Goal: Information Seeking & Learning: Learn about a topic

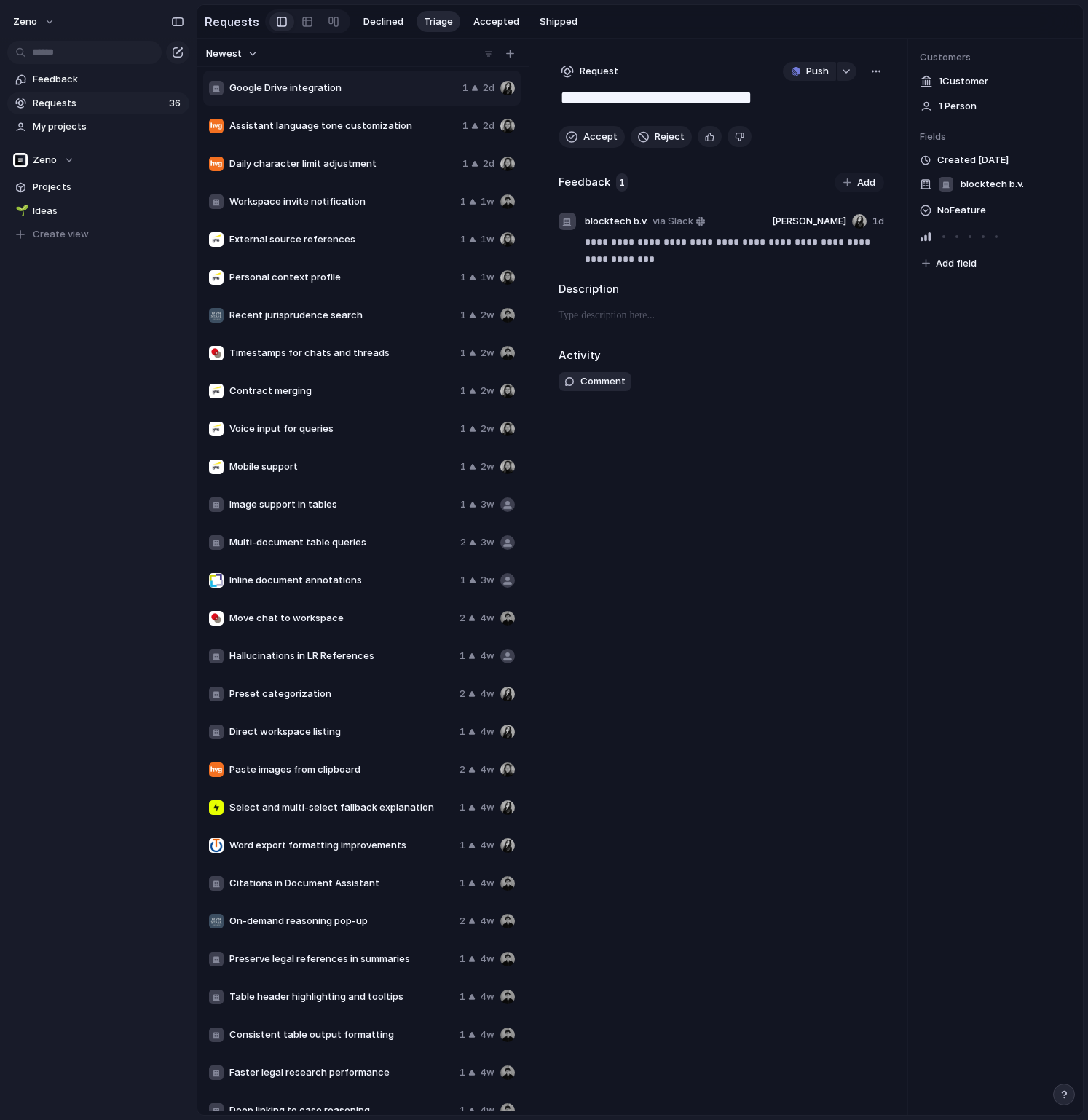
click at [291, 244] on span "External source references" at bounding box center [342, 240] width 225 height 14
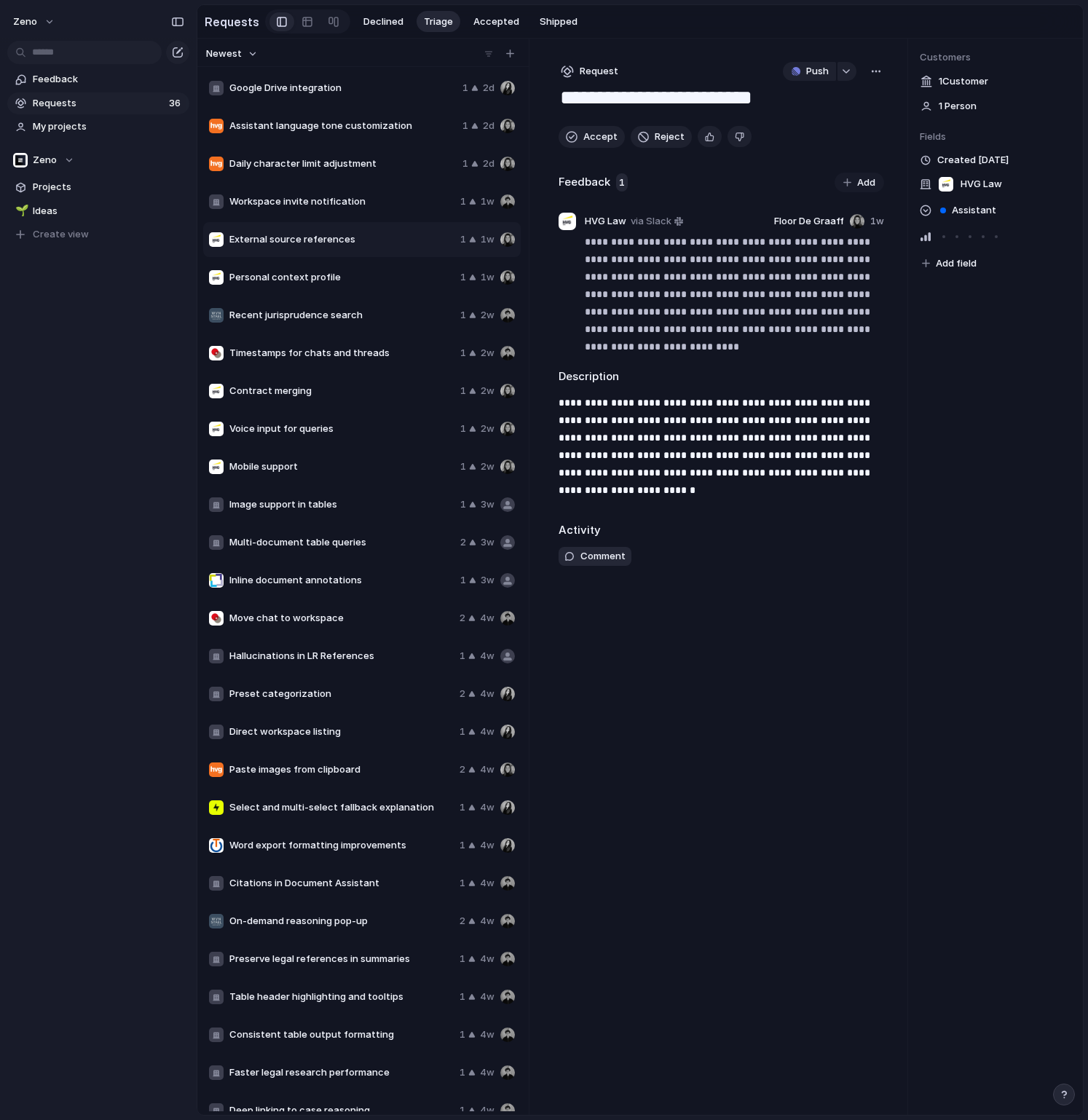
click at [259, 289] on div "Personal context profile 1 1w" at bounding box center [362, 277] width 318 height 35
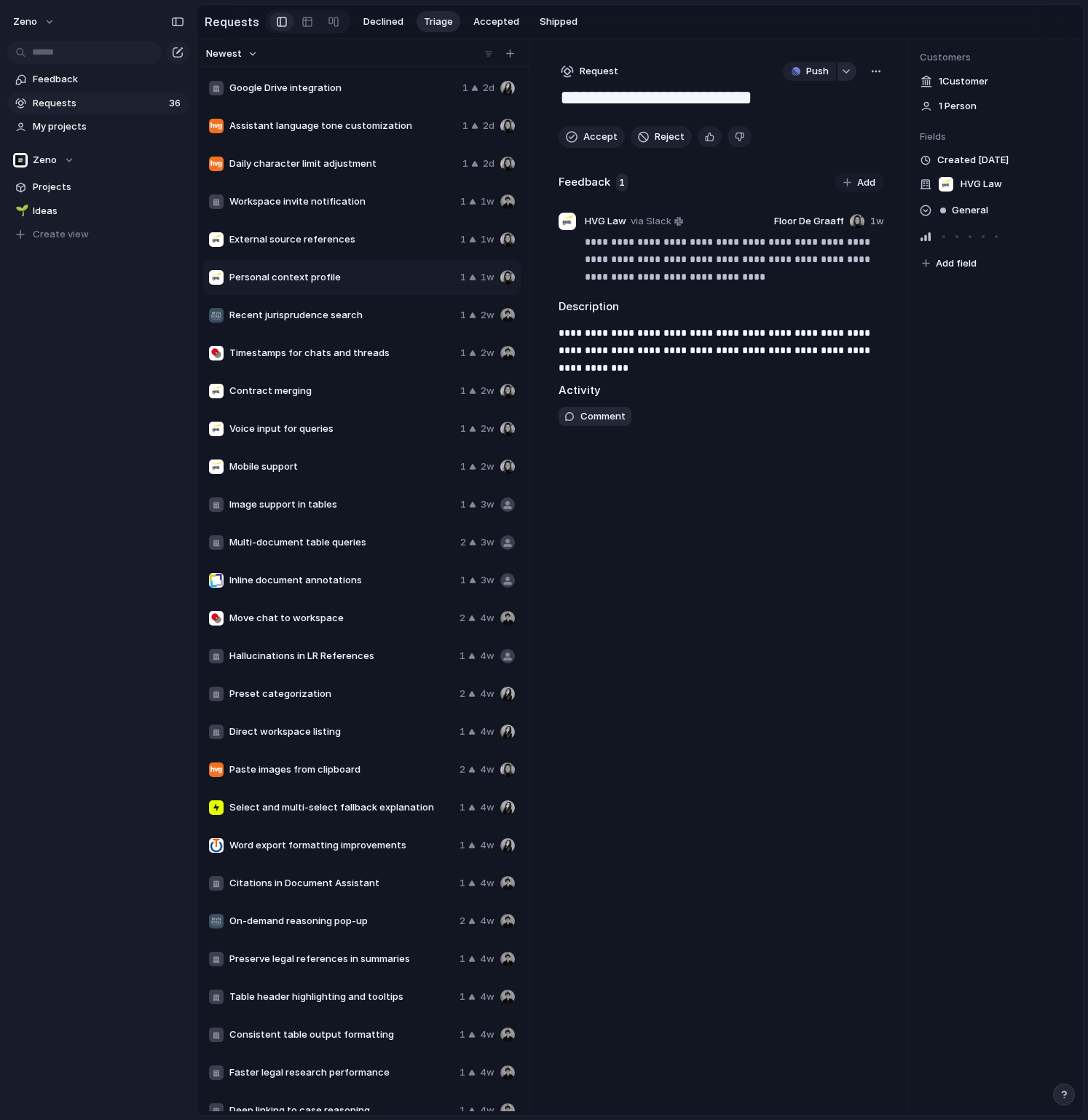
click at [842, 73] on div "button" at bounding box center [846, 71] width 10 height 5
click at [269, 357] on div "Projects Issues Legal Intelligence Integration DMS Integration Framework Admin …" at bounding box center [544, 560] width 1088 height 1120
click at [263, 308] on span "Recent jurisprudence search" at bounding box center [342, 315] width 225 height 14
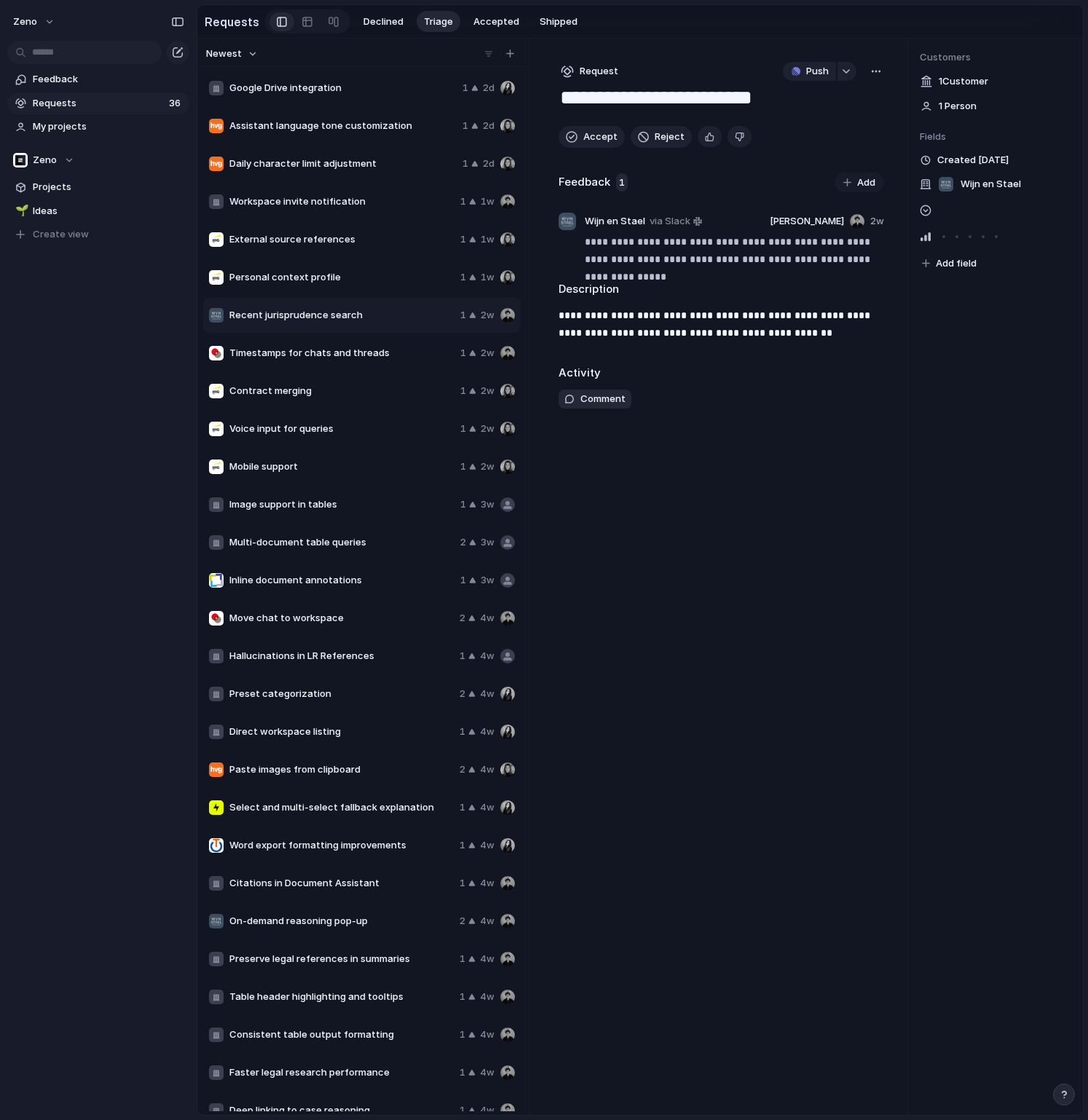
click at [249, 132] on span "Assistant language tone customization" at bounding box center [343, 126] width 227 height 14
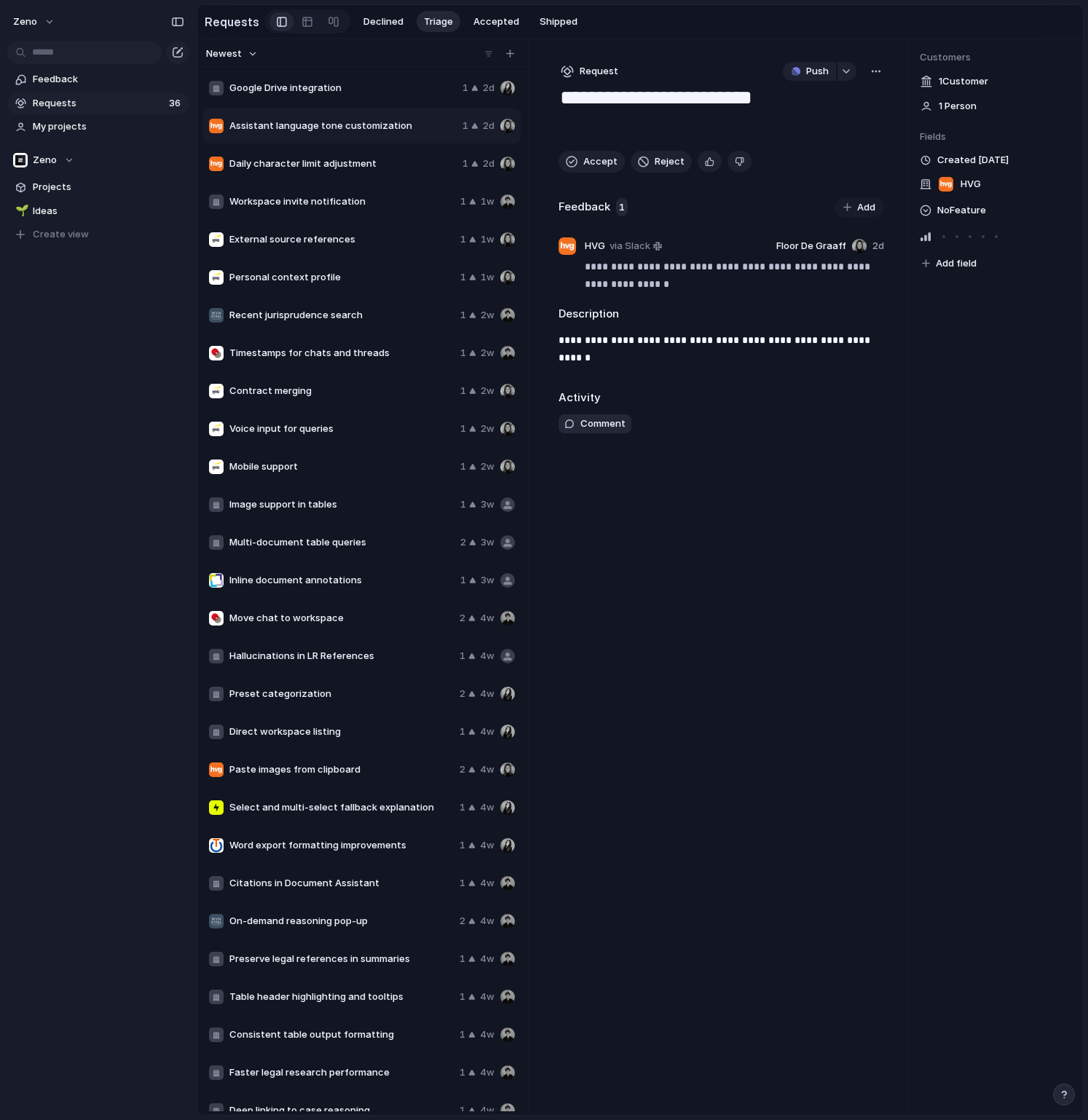
click at [257, 94] on div "Google Drive integration" at bounding box center [333, 88] width 248 height 14
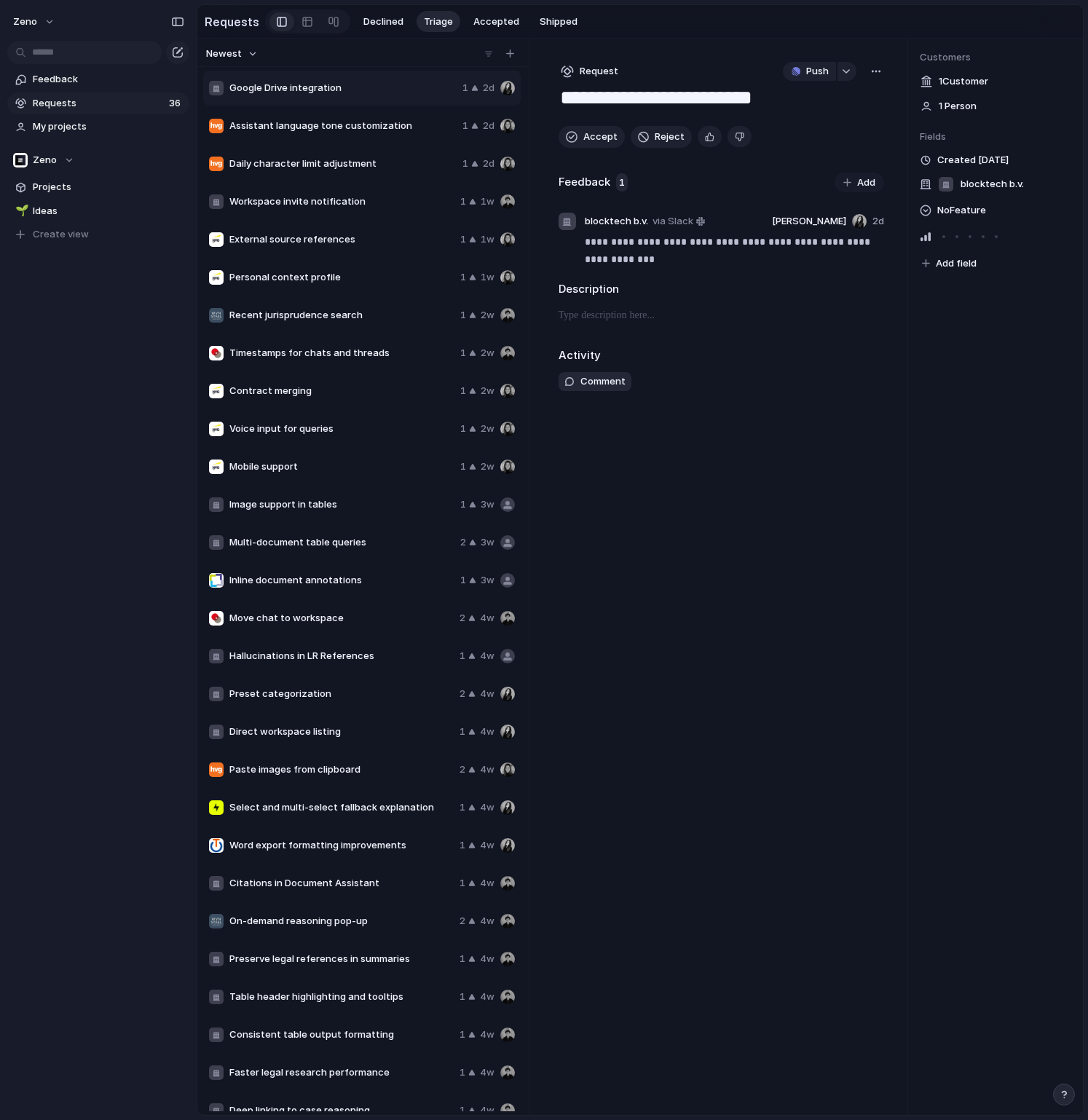
scroll to position [359, 0]
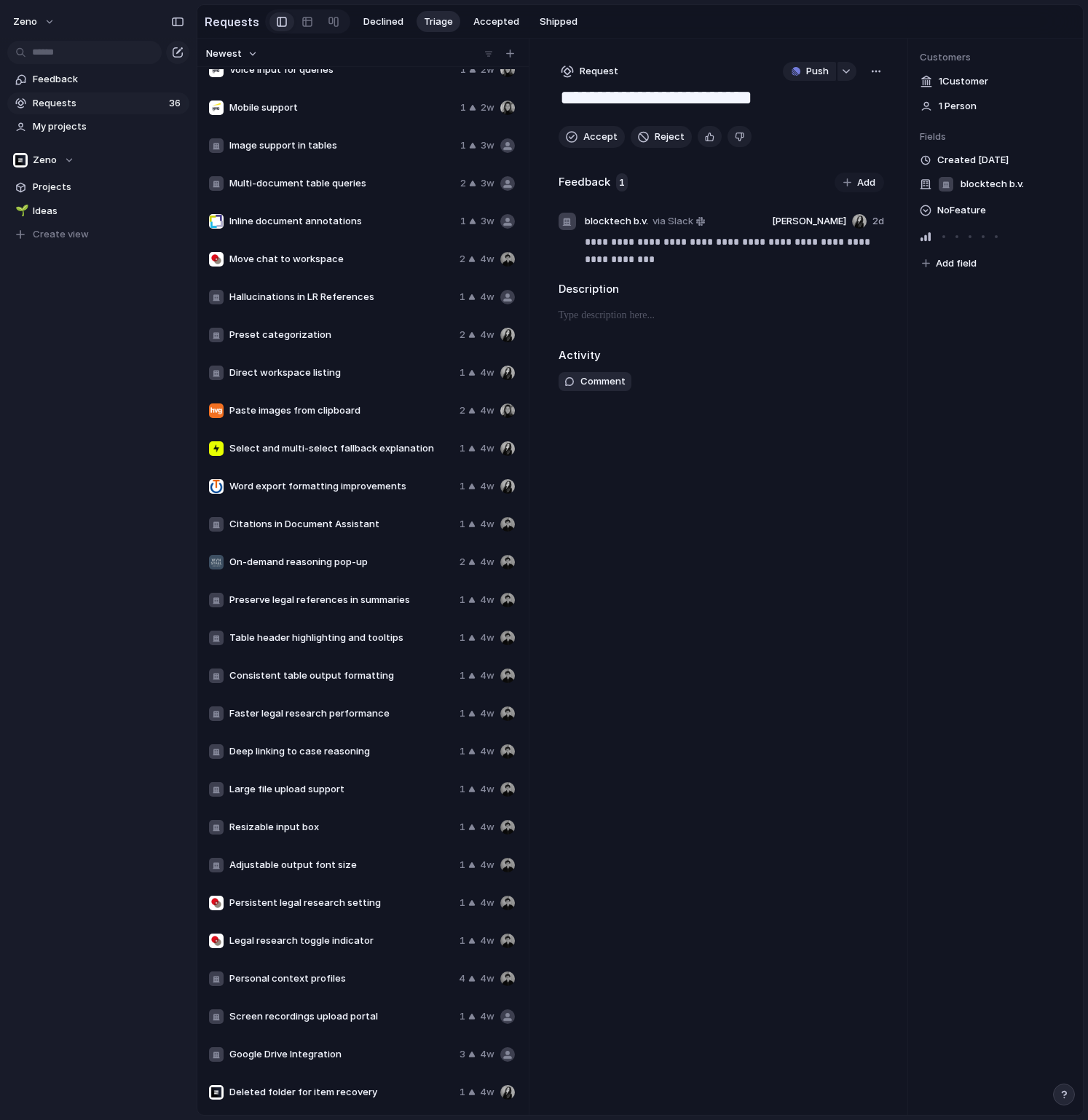
click at [307, 713] on span "Faster legal research performance" at bounding box center [342, 713] width 224 height 14
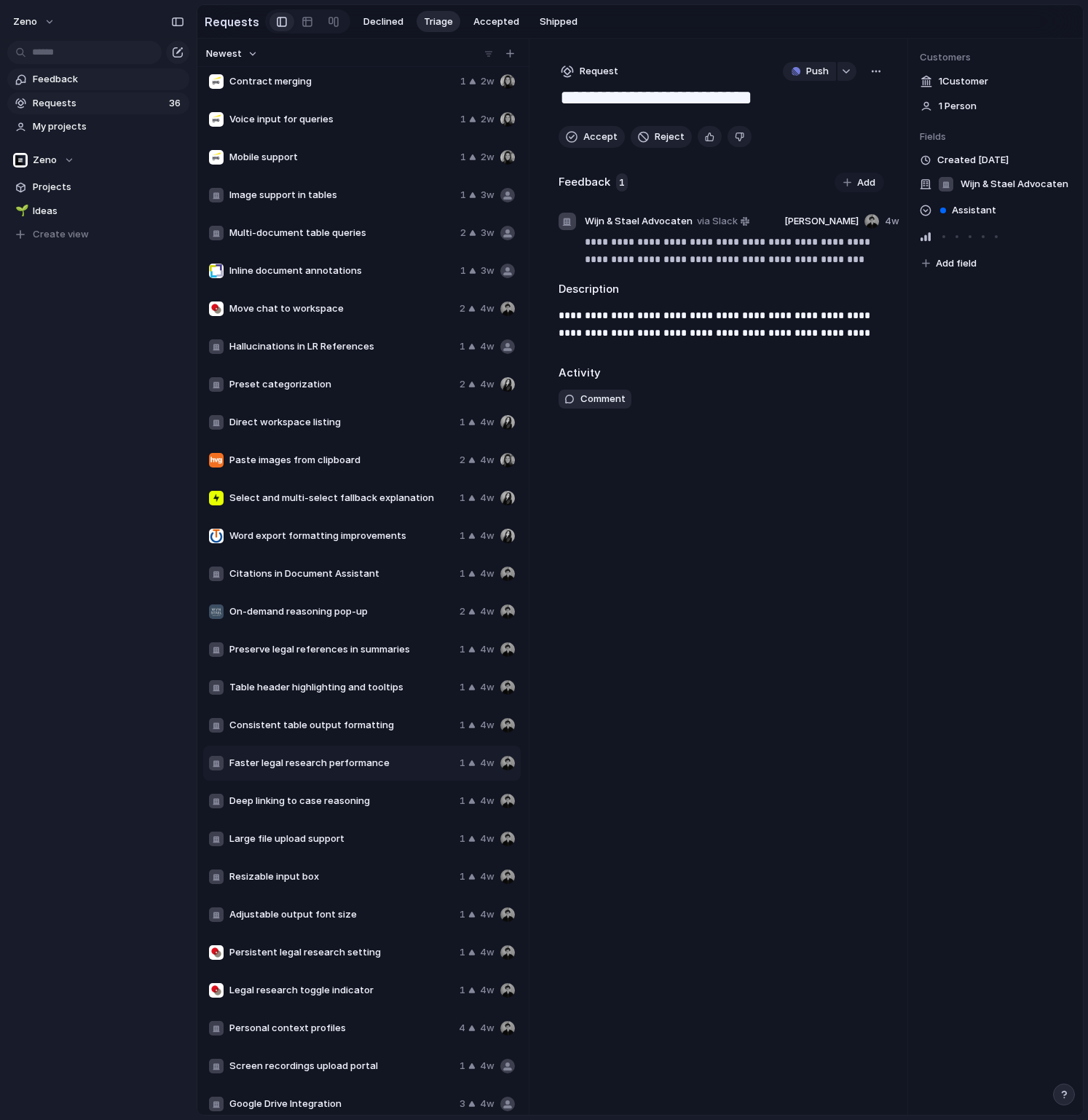
scroll to position [359, 0]
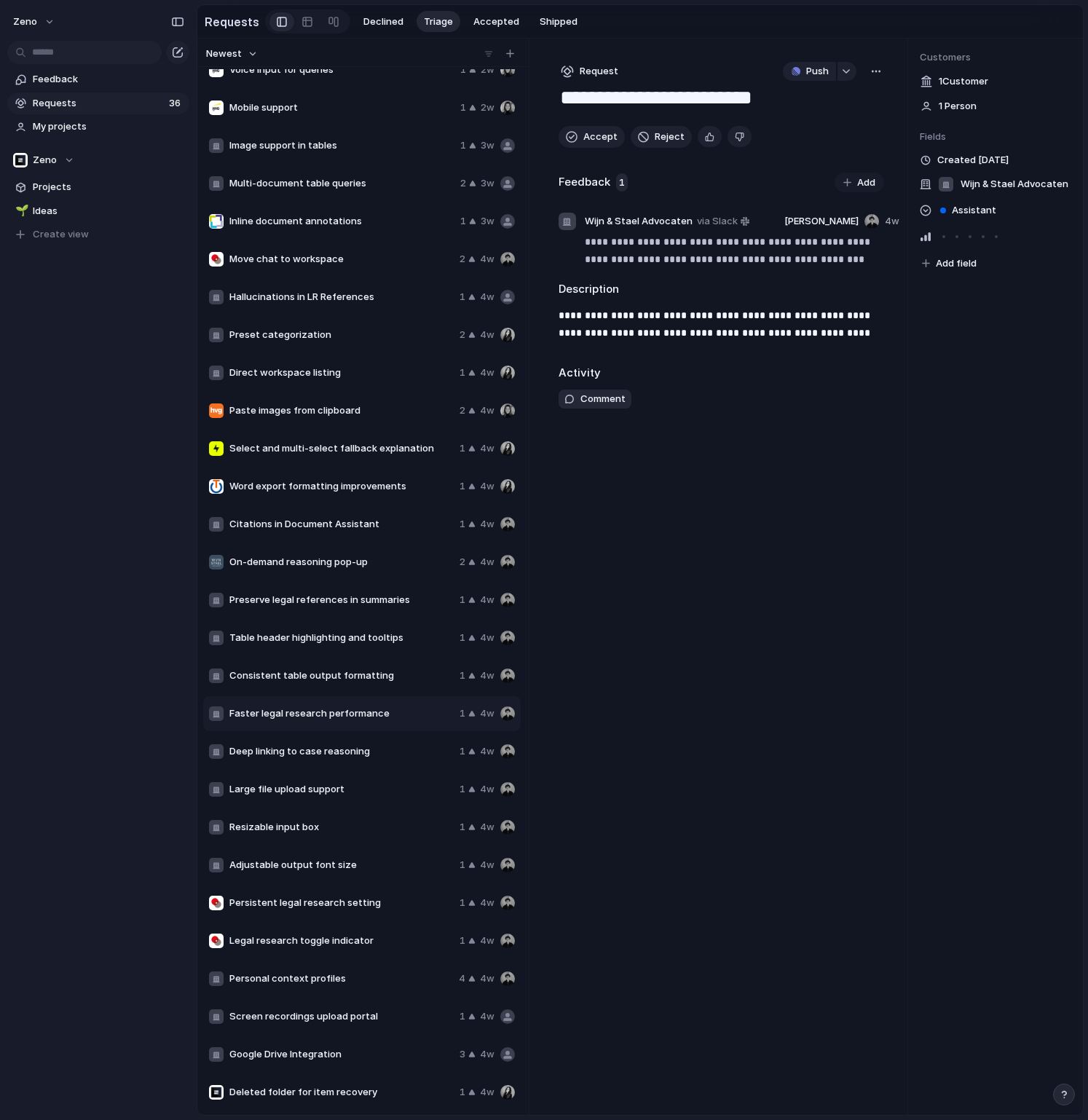
click at [296, 889] on div "Persistent legal research setting 1 4w" at bounding box center [362, 903] width 318 height 35
click at [281, 868] on span "Adjustable output font size" at bounding box center [342, 865] width 224 height 14
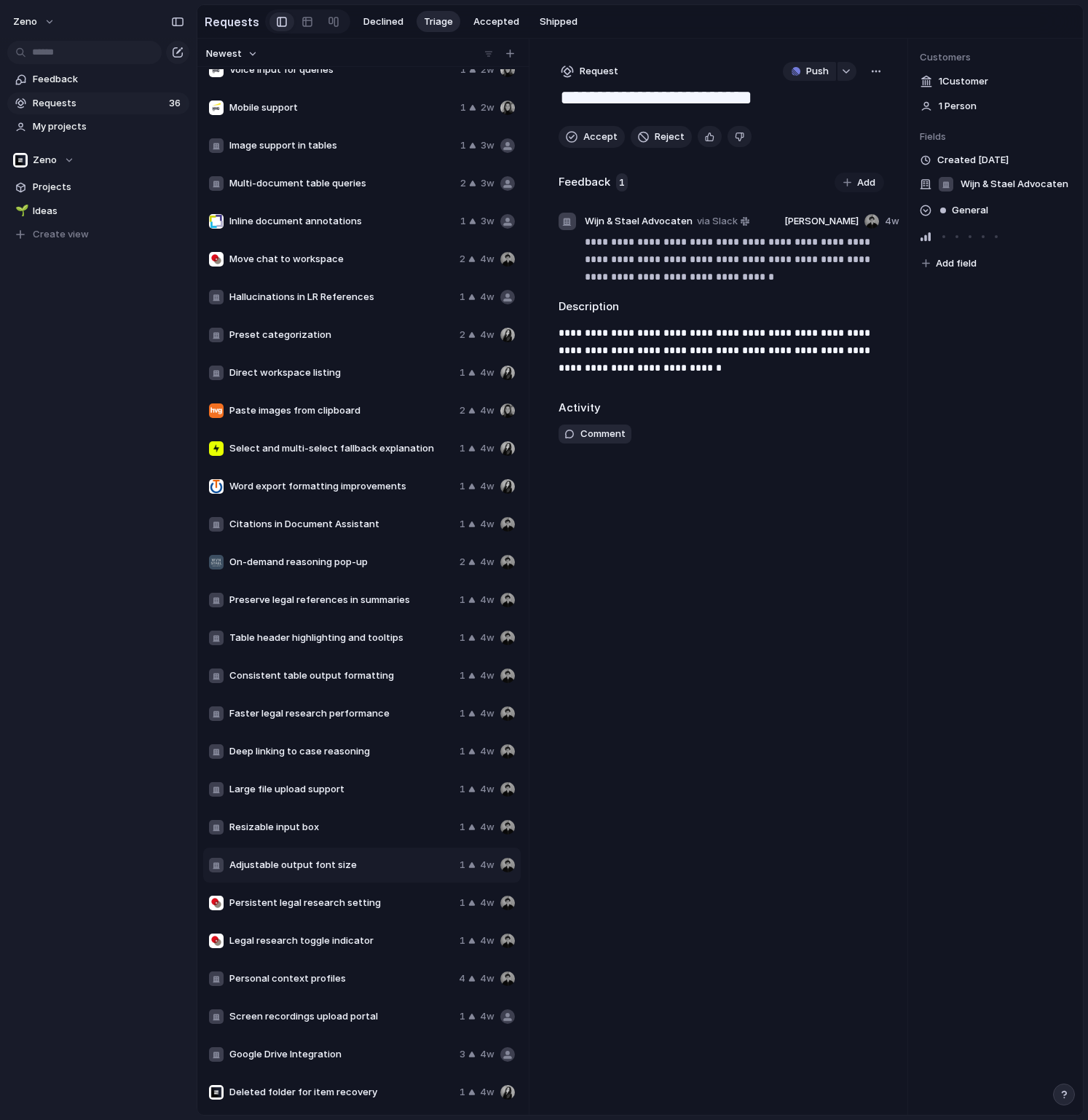
click at [271, 817] on div "Resizable input box 1 4w" at bounding box center [362, 827] width 318 height 35
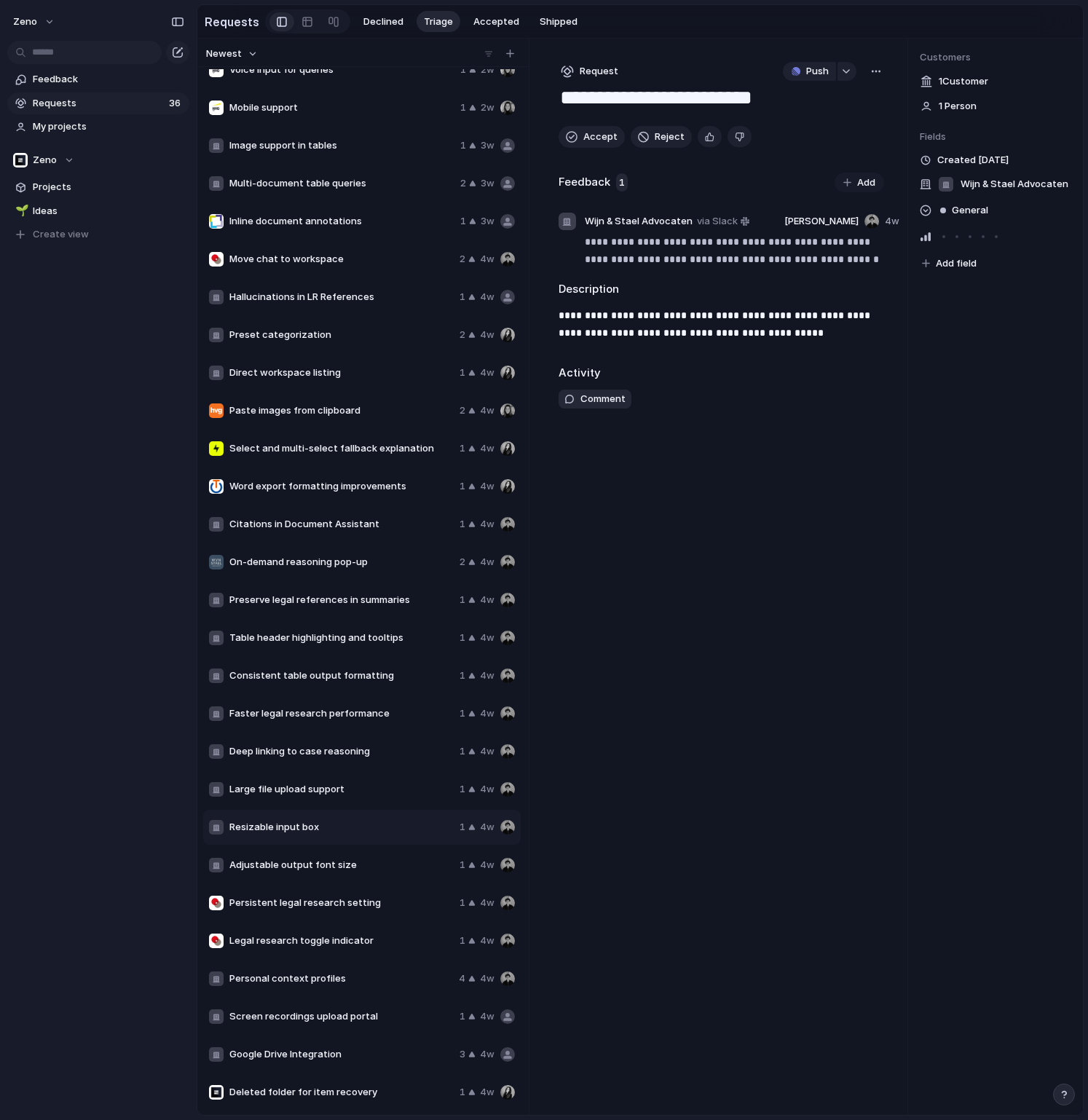
click at [261, 782] on div "Large file upload support 1 4w" at bounding box center [362, 789] width 318 height 35
click at [261, 753] on span "Deep linking to case reasoning" at bounding box center [342, 751] width 224 height 14
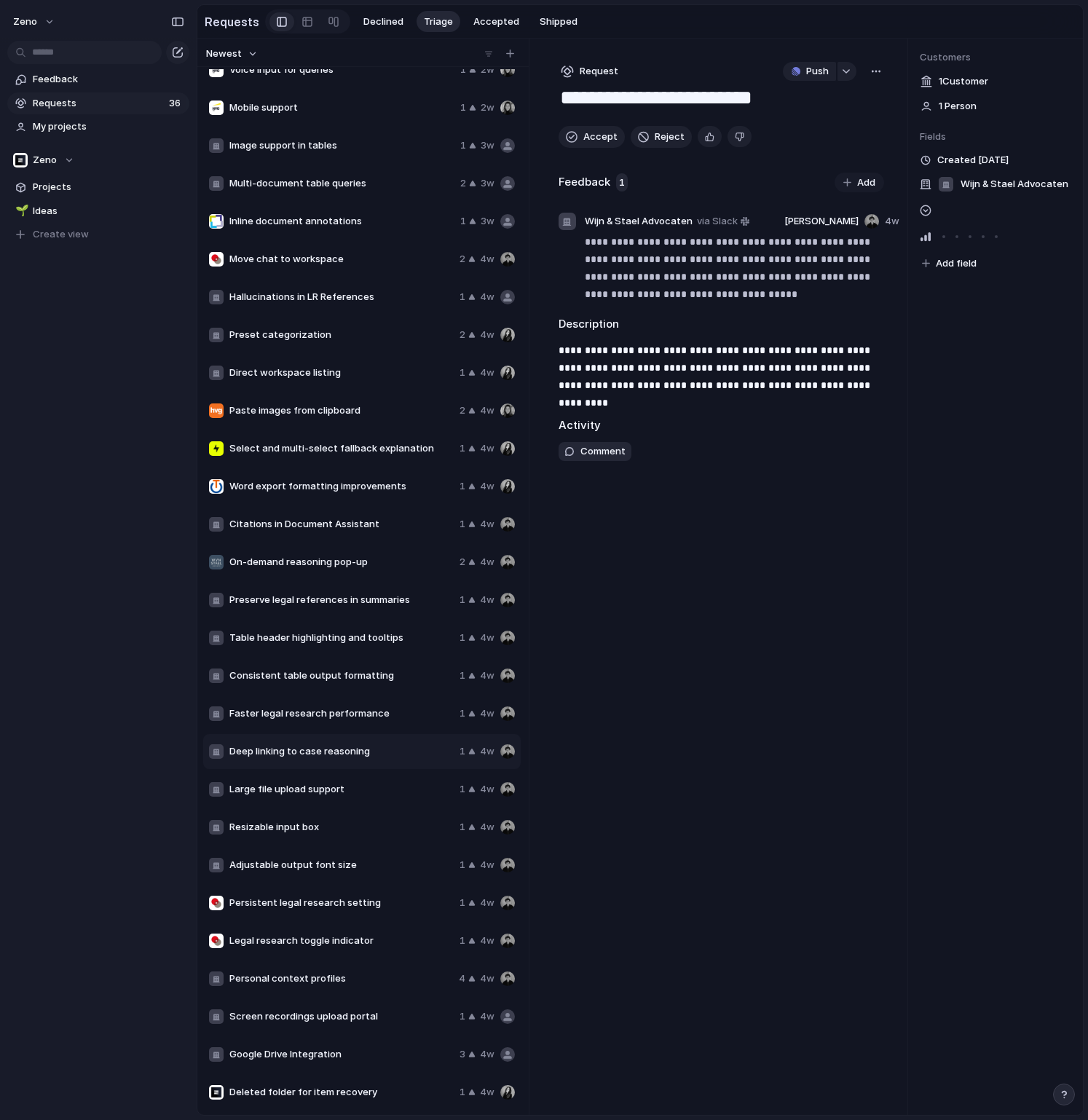
click at [270, 721] on div "Faster legal research performance 1 4w" at bounding box center [362, 713] width 318 height 35
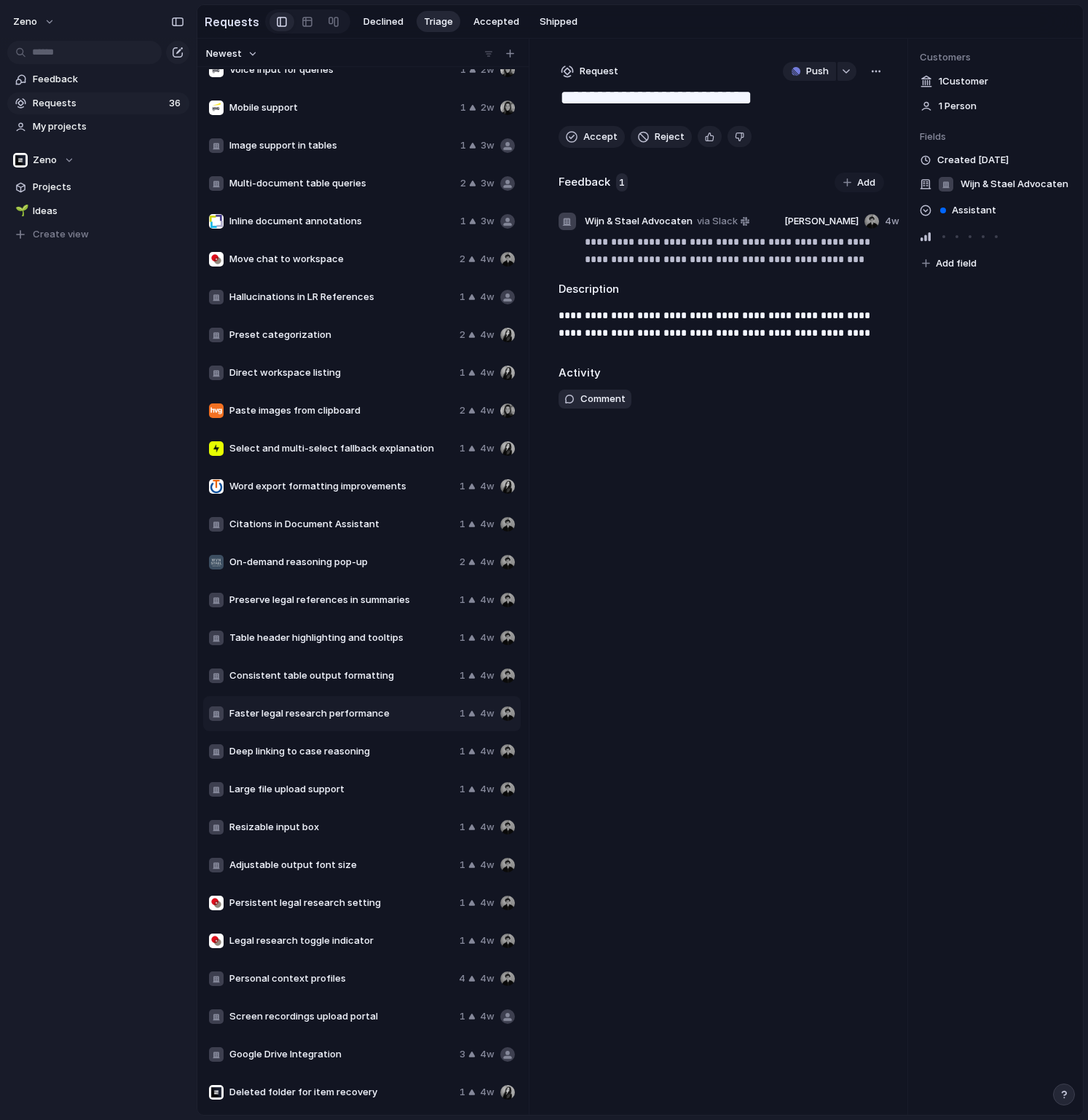
click at [280, 670] on span "Consistent table output formatting" at bounding box center [342, 676] width 224 height 14
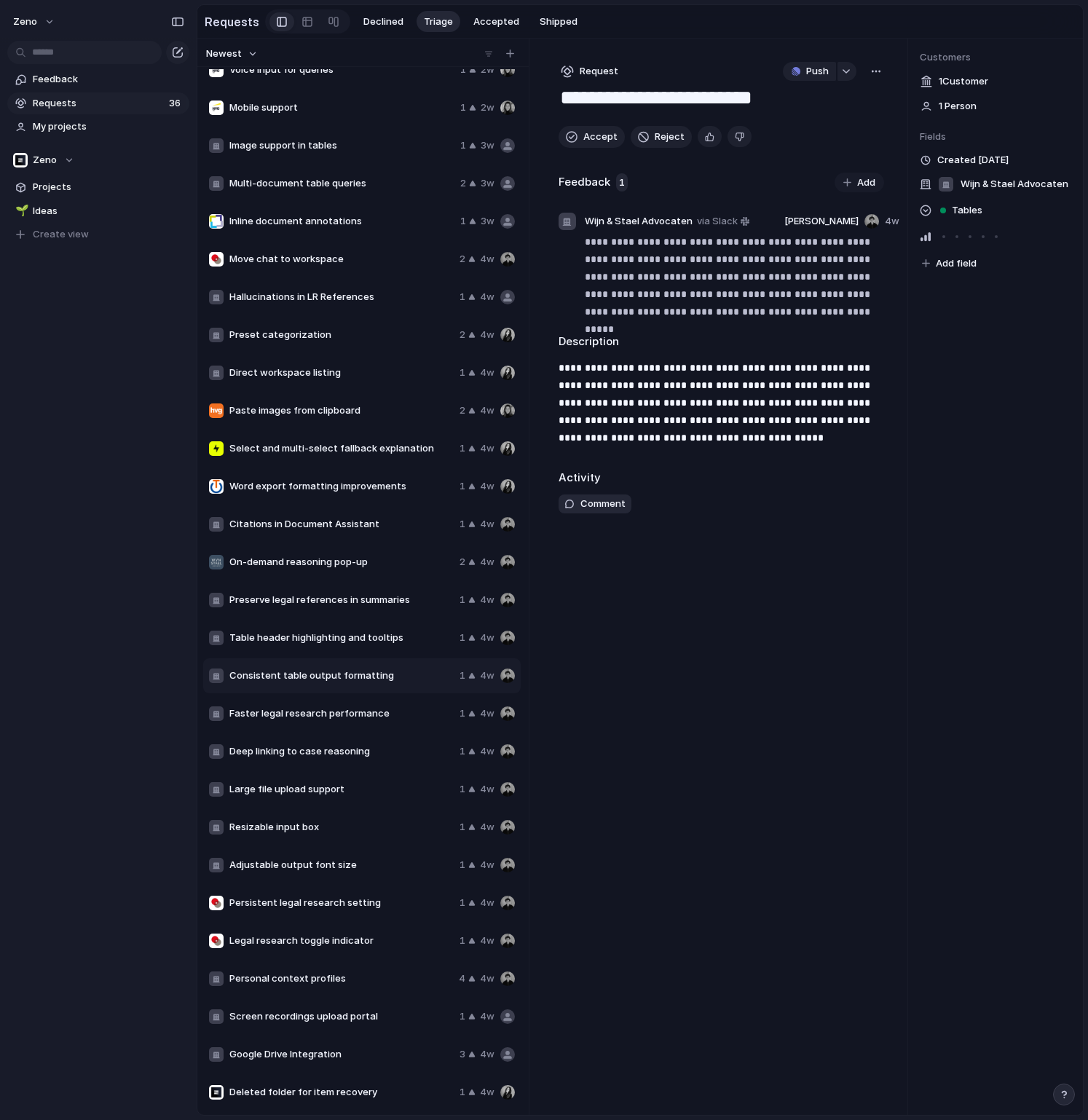
click at [284, 643] on span "Table header highlighting and tooltips" at bounding box center [342, 638] width 224 height 14
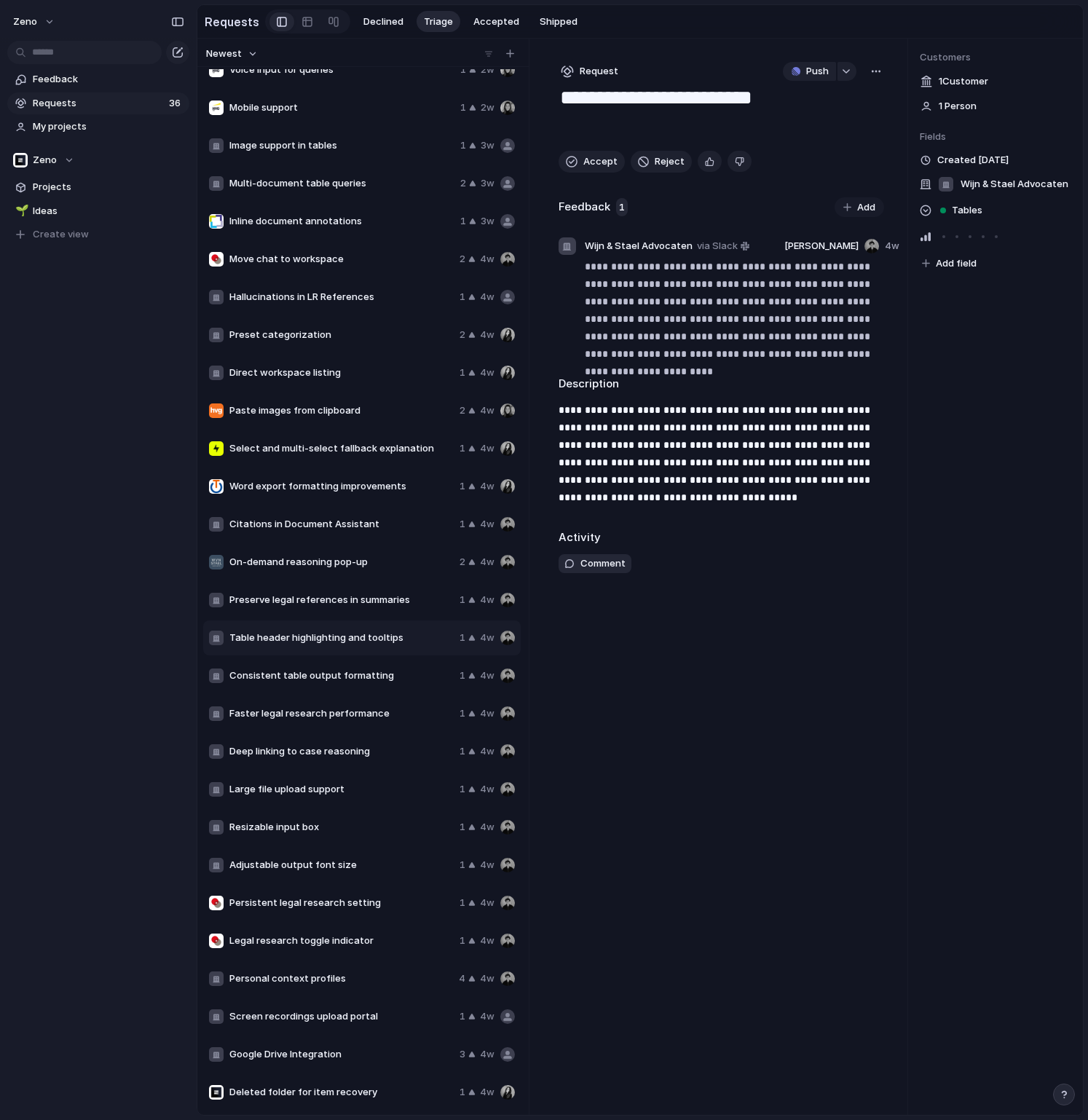
click at [284, 600] on span "Preserve legal references in summaries" at bounding box center [342, 599] width 224 height 14
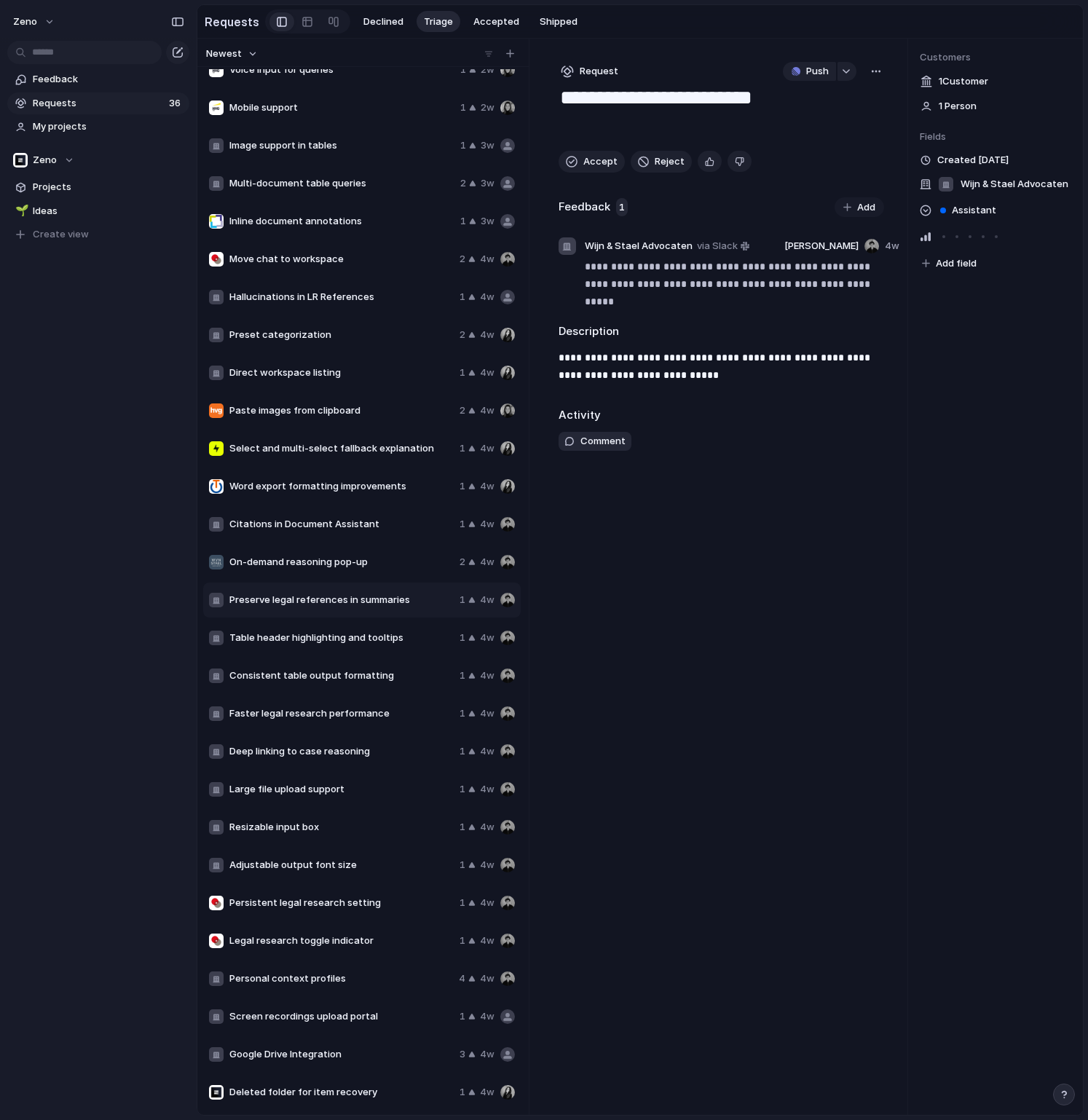
click at [278, 560] on span "On-demand reasoning pop-up" at bounding box center [342, 562] width 224 height 14
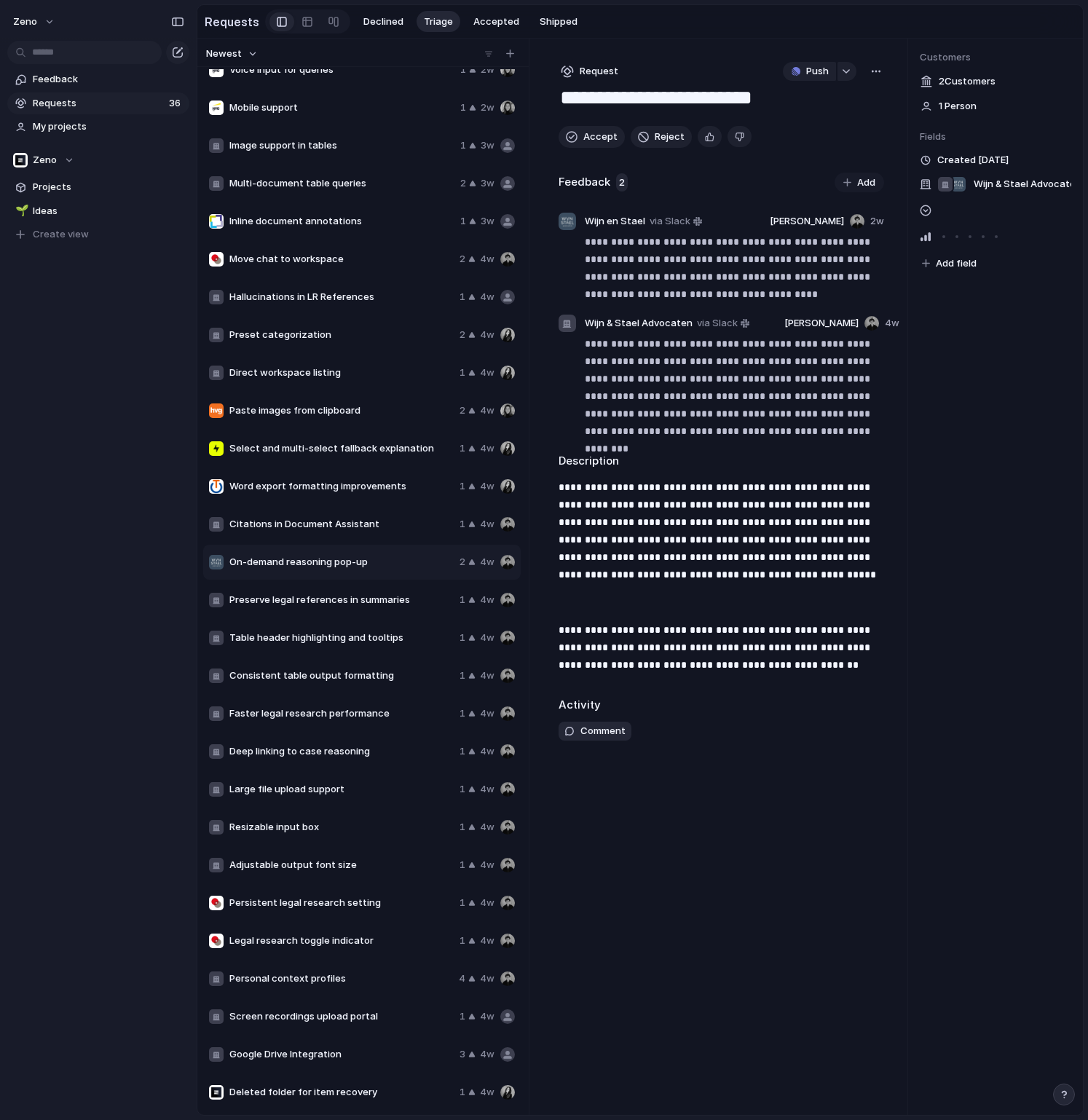
click at [276, 467] on div "External source references 1 1w Personal context profile 1 1w Recent jurisprude…" at bounding box center [363, 410] width 320 height 1401
click at [273, 485] on span "Word export formatting improvements" at bounding box center [342, 486] width 224 height 14
